Goal: Information Seeking & Learning: Learn about a topic

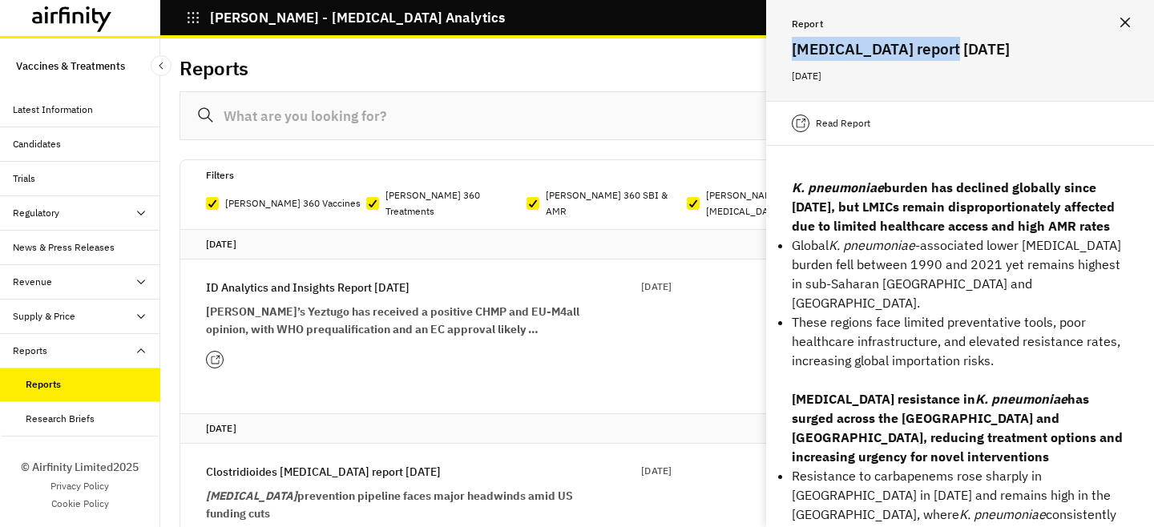
scroll to position [143, 0]
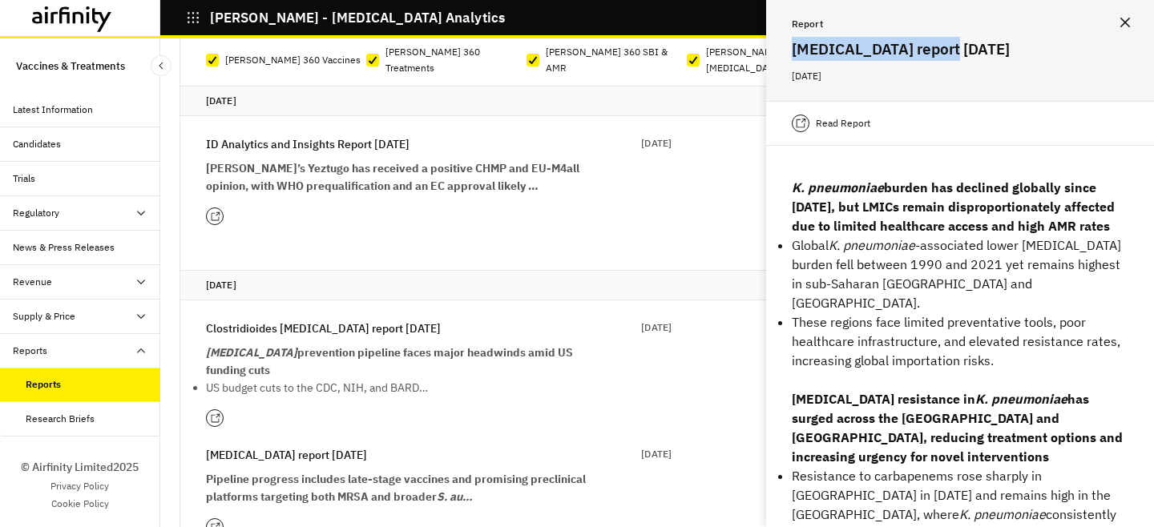
click at [193, 16] on icon "button" at bounding box center [193, 17] width 14 height 14
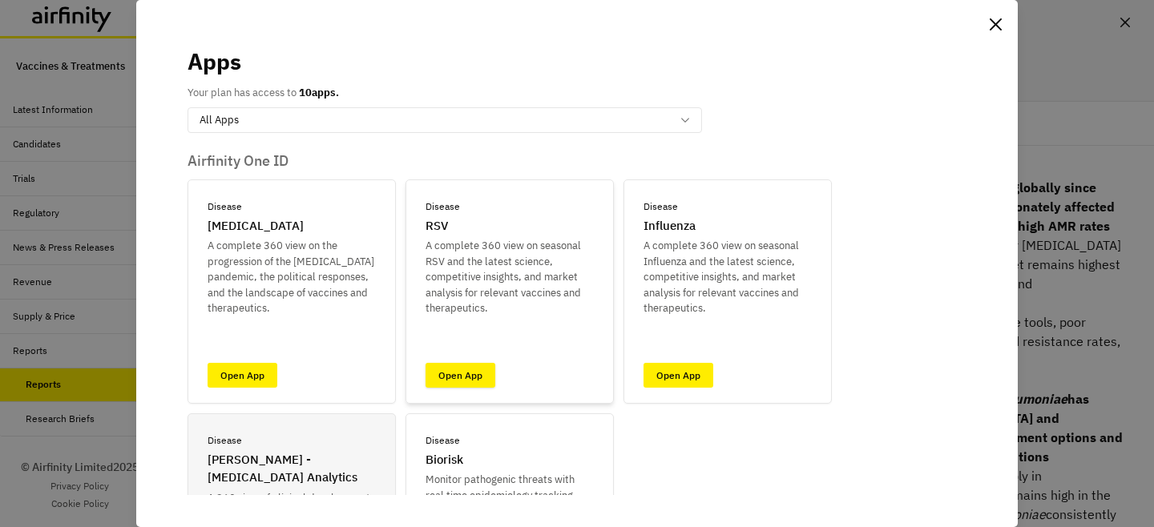
click at [462, 373] on link "Open App" at bounding box center [461, 375] width 70 height 25
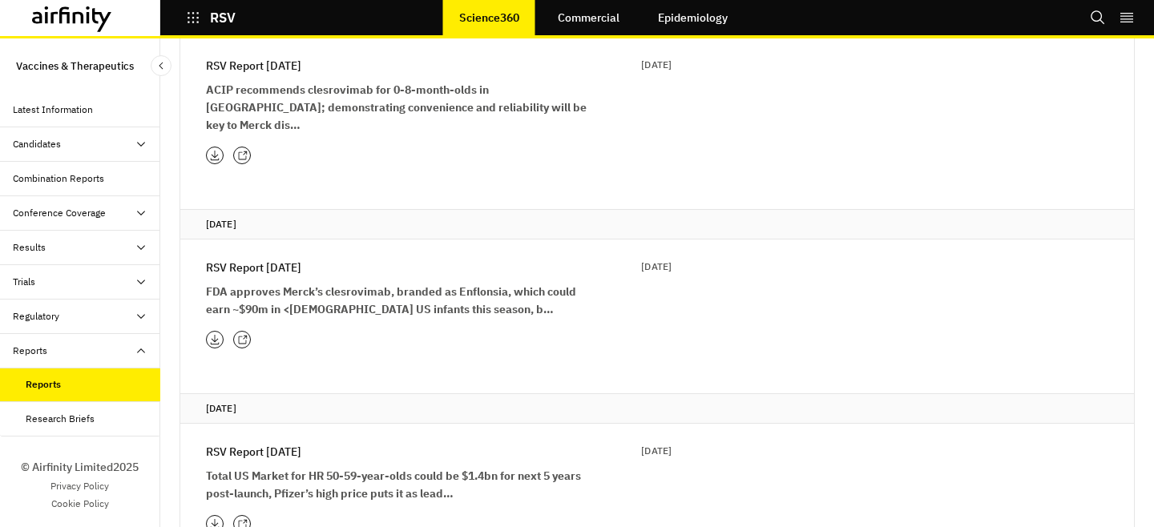
scroll to position [393, 0]
click at [81, 172] on div "Combination Reports" at bounding box center [58, 179] width 91 height 14
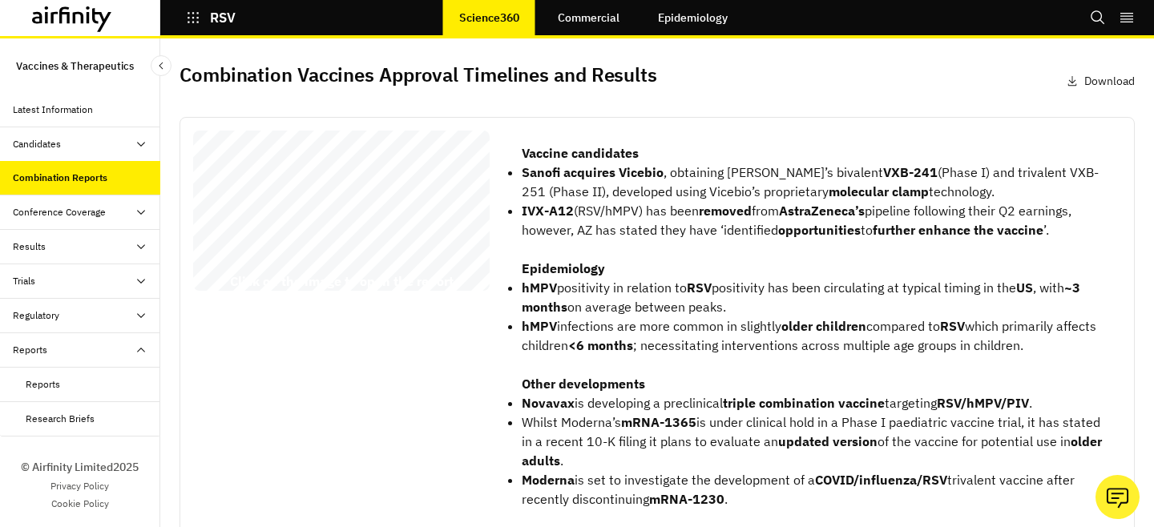
click at [87, 409] on div "Research Briefs" at bounding box center [80, 419] width 160 height 34
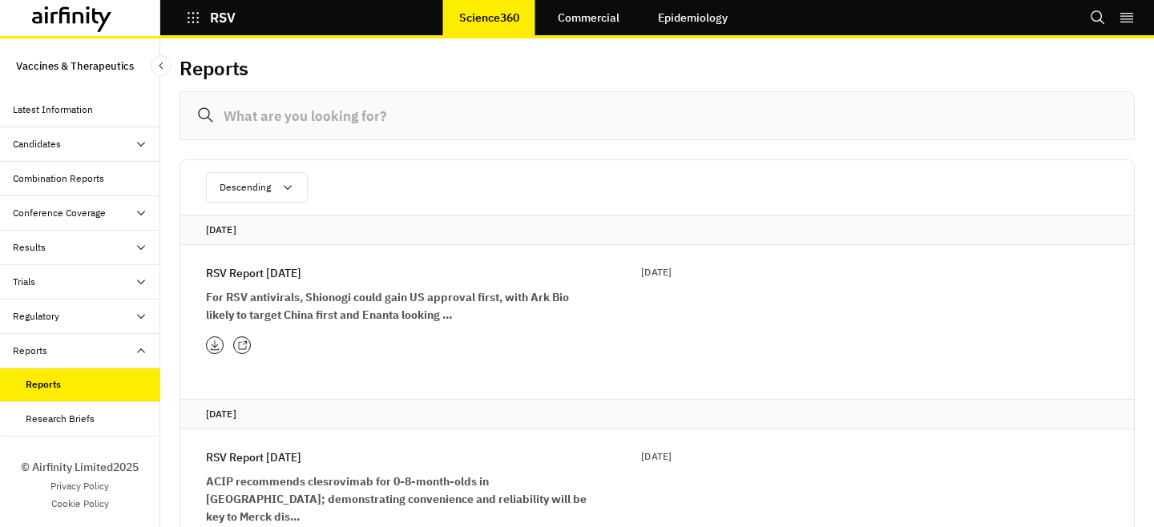
click at [125, 143] on div "Candidates" at bounding box center [86, 144] width 147 height 14
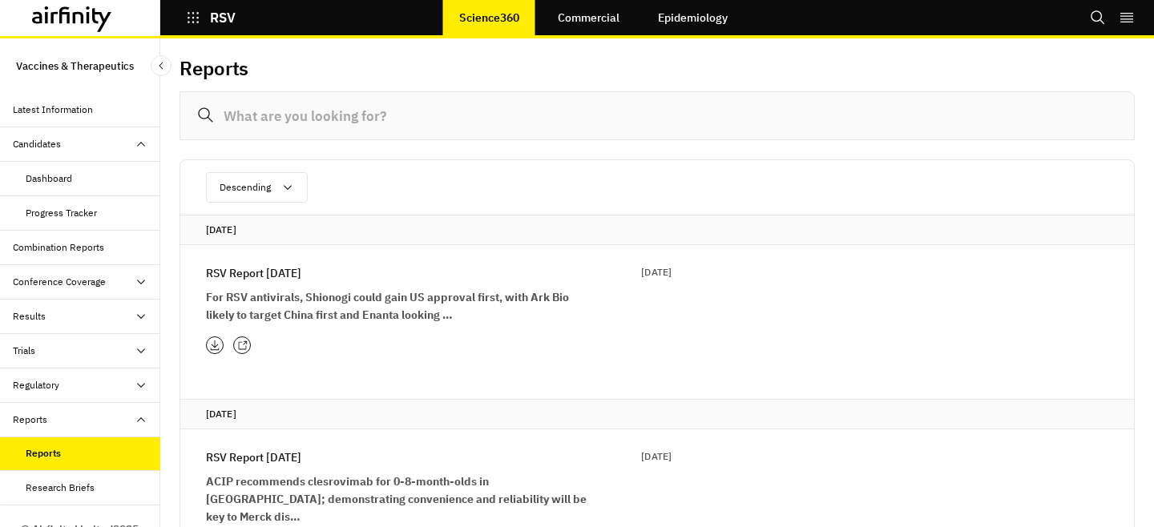
click at [102, 174] on div "Dashboard" at bounding box center [93, 179] width 135 height 14
